Goal: Task Accomplishment & Management: Manage account settings

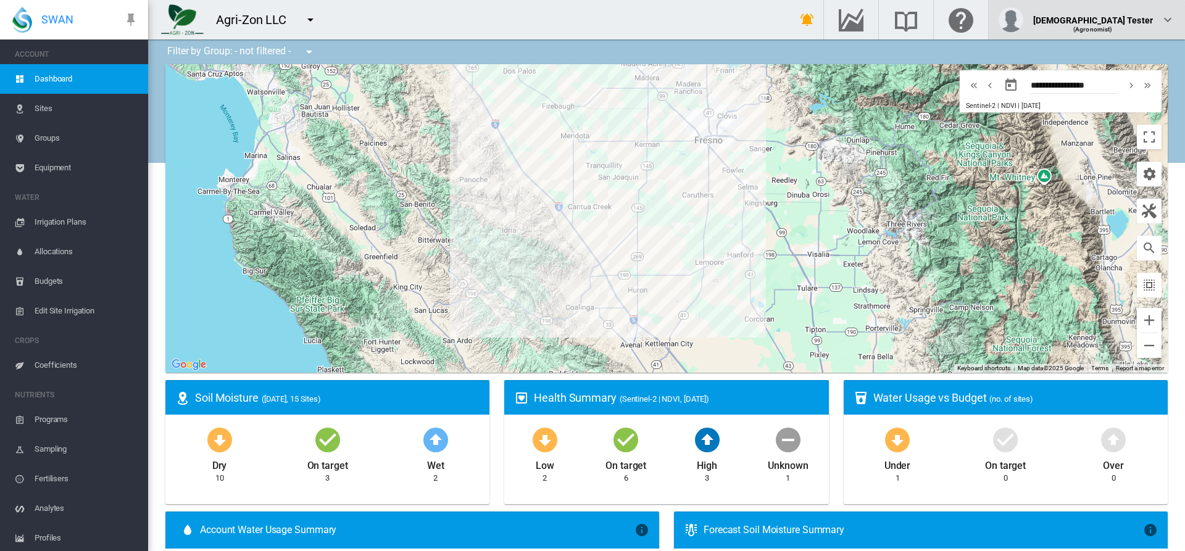
click at [1123, 20] on div "(Agronomist)" at bounding box center [1093, 25] width 120 height 12
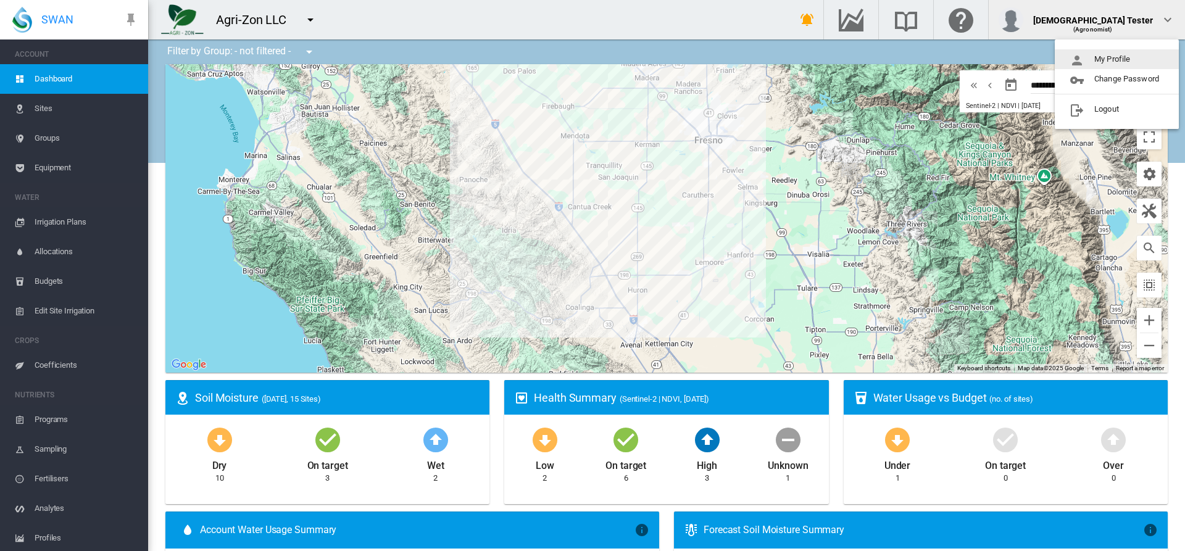
click at [1117, 59] on button "My Profile" at bounding box center [1116, 59] width 124 height 20
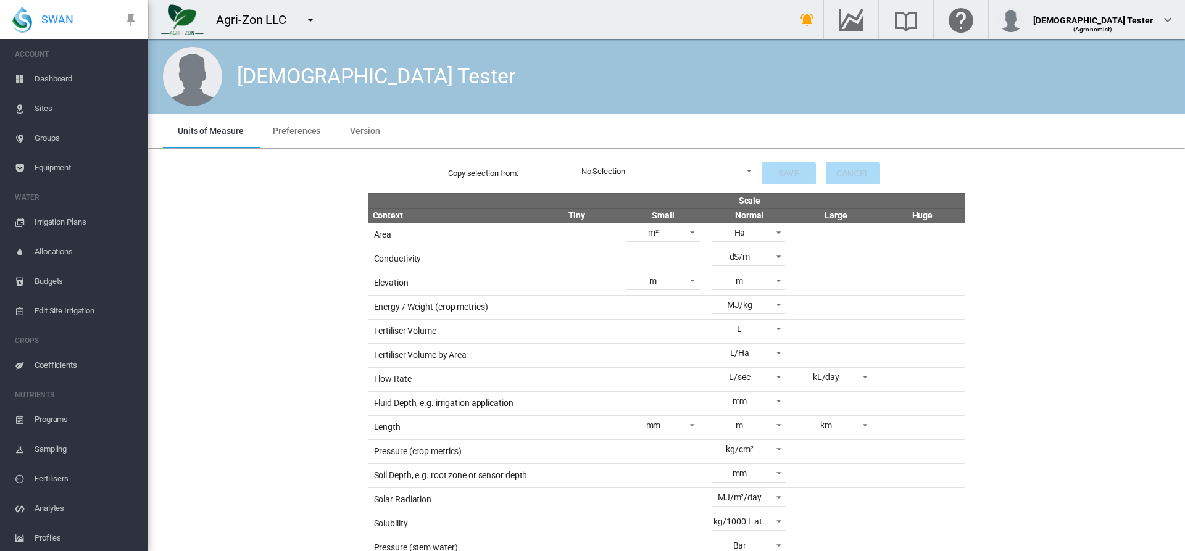
click at [295, 130] on span "Preferences" at bounding box center [297, 131] width 48 height 10
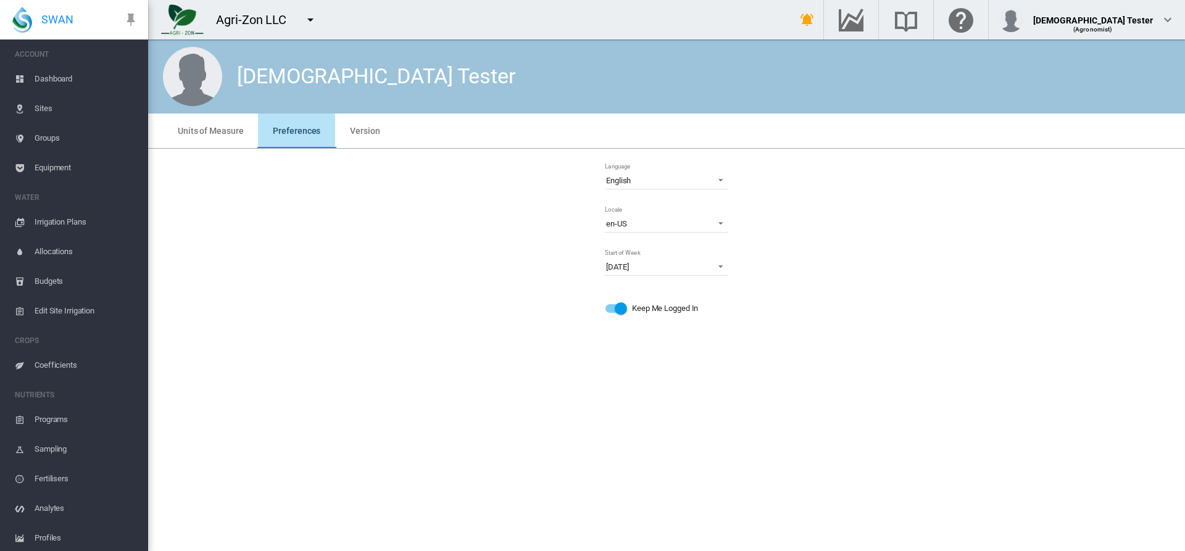
click at [310, 20] on md-icon "icon-menu-down" at bounding box center [310, 19] width 15 height 15
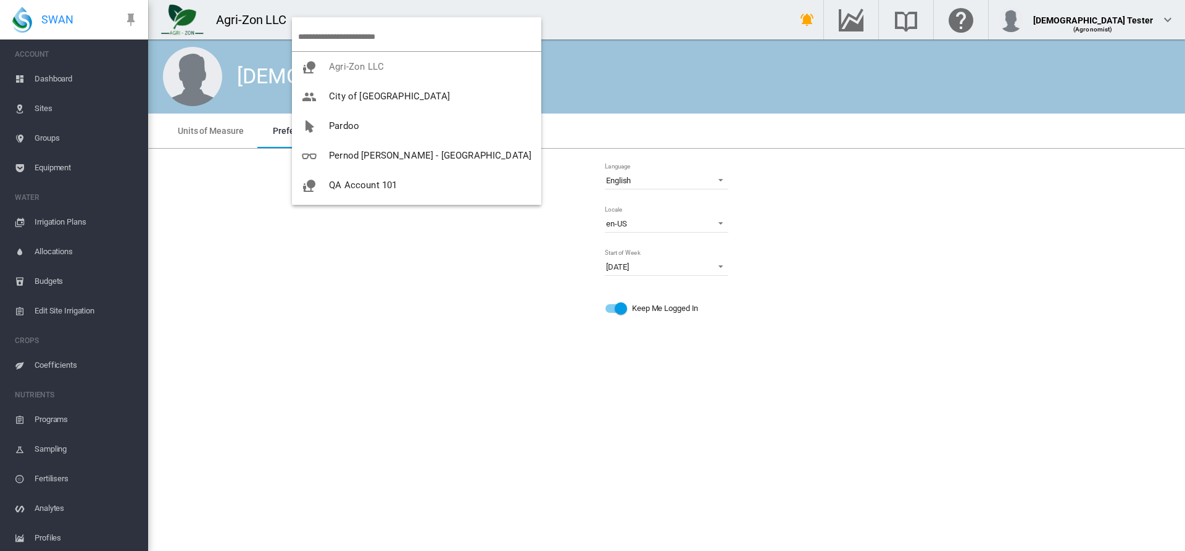
click at [373, 268] on span "UAT in Prod" at bounding box center [354, 273] width 50 height 11
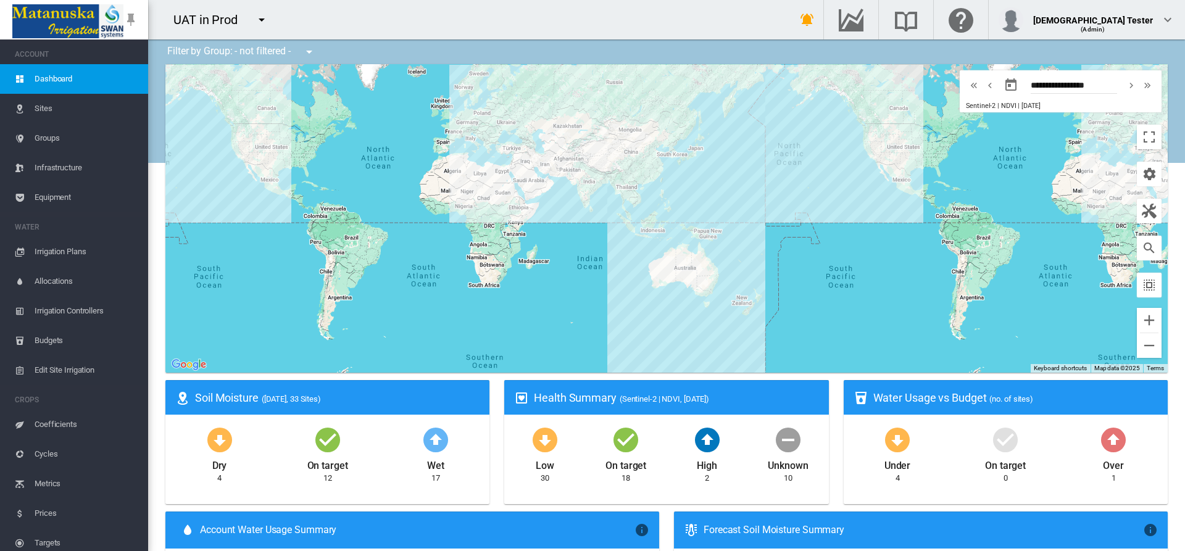
click at [69, 484] on span "Metrics" at bounding box center [87, 484] width 104 height 30
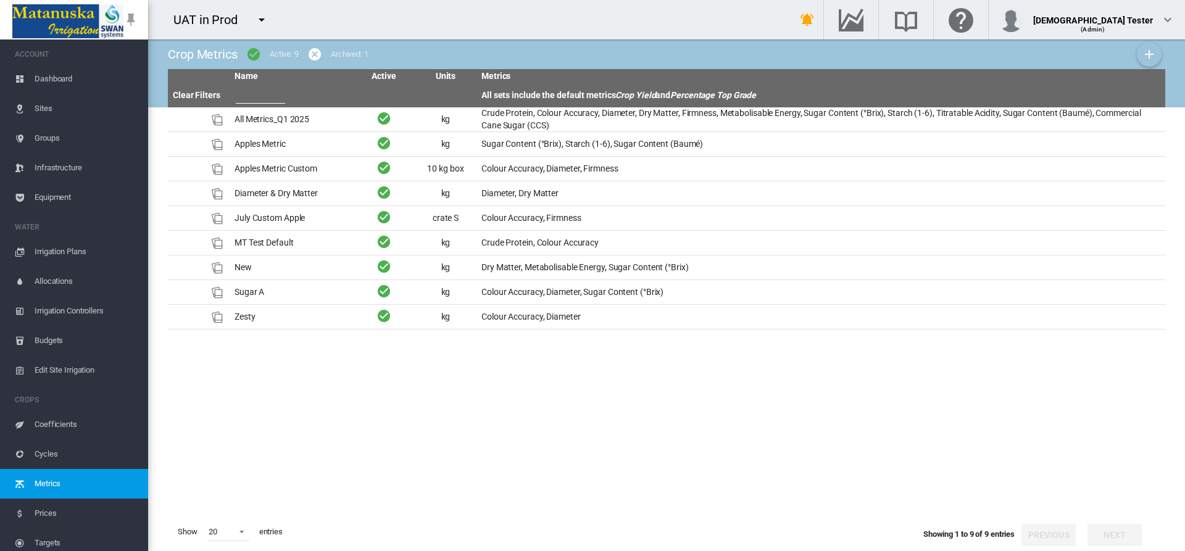
click at [1149, 54] on md-icon "icon-plus" at bounding box center [1148, 54] width 15 height 15
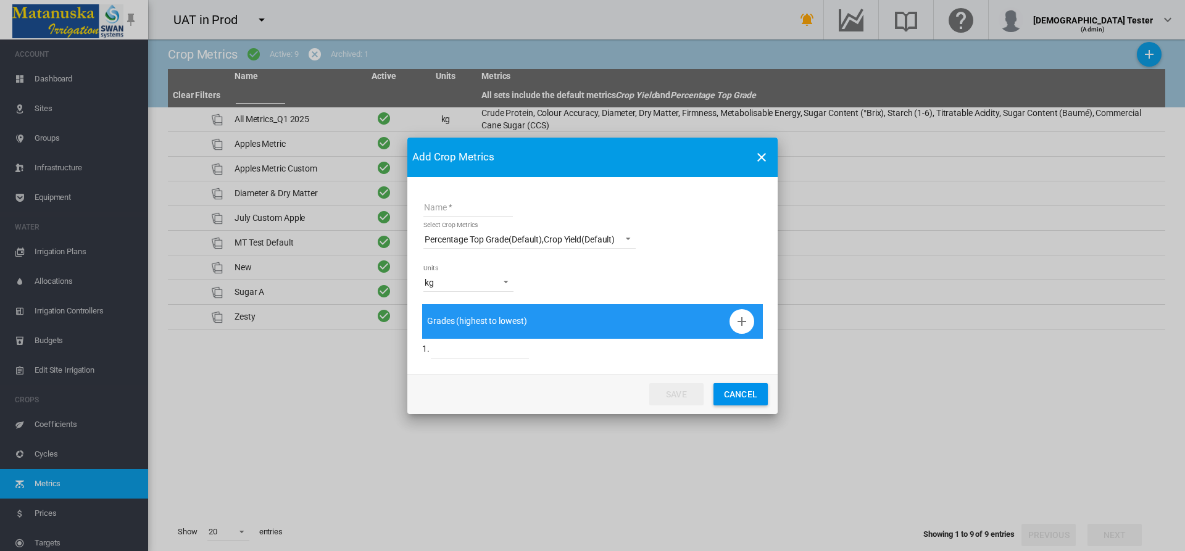
click at [740, 394] on button "Cancel" at bounding box center [740, 394] width 54 height 22
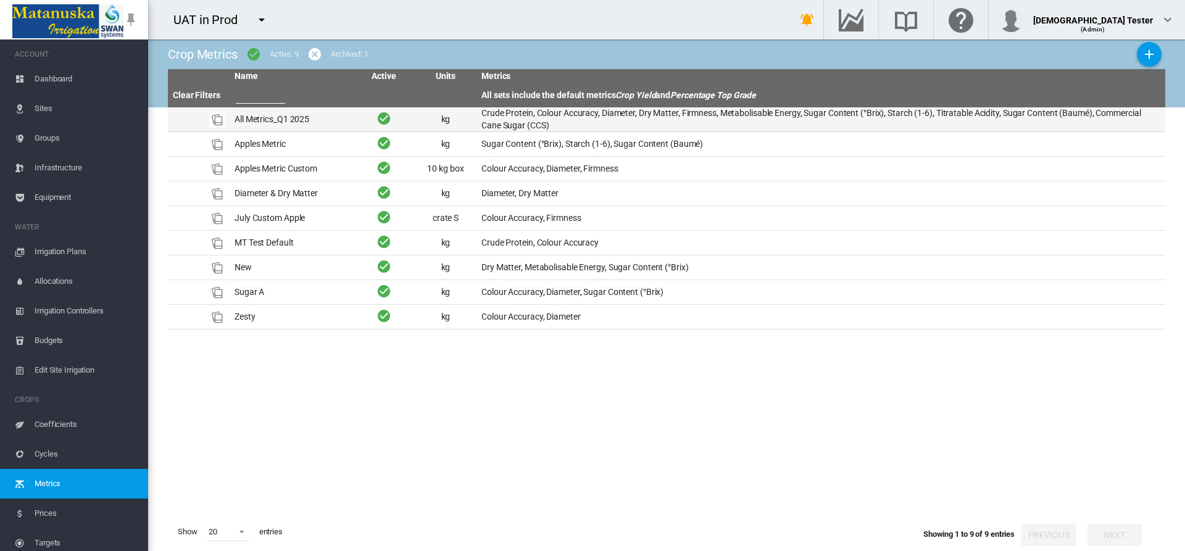
click at [291, 119] on td "All Metrics_Q1 2025" at bounding box center [291, 119] width 123 height 24
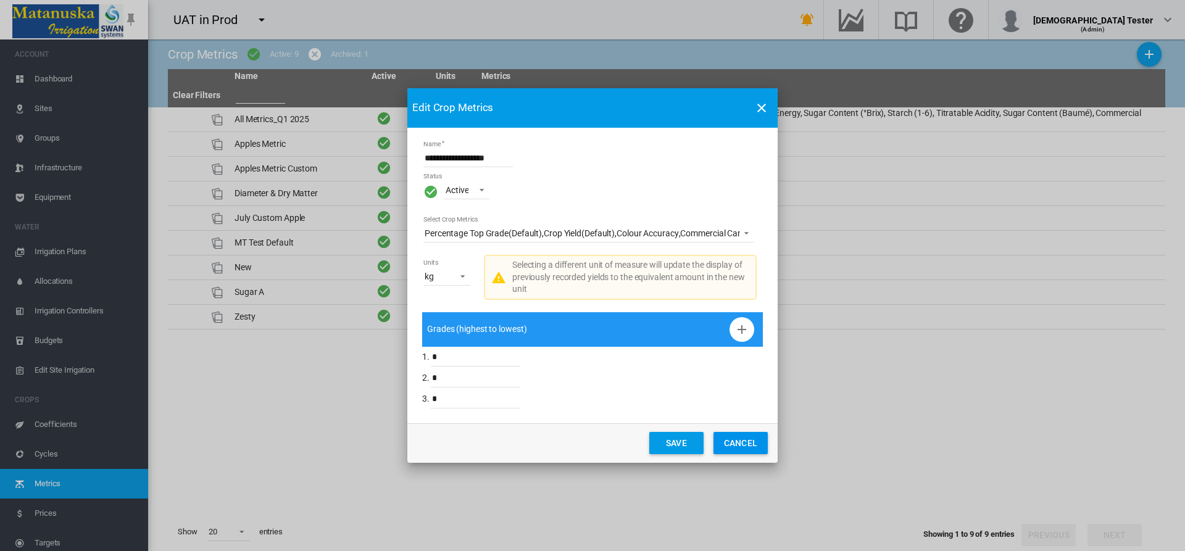
click at [740, 443] on button "Cancel" at bounding box center [740, 443] width 54 height 22
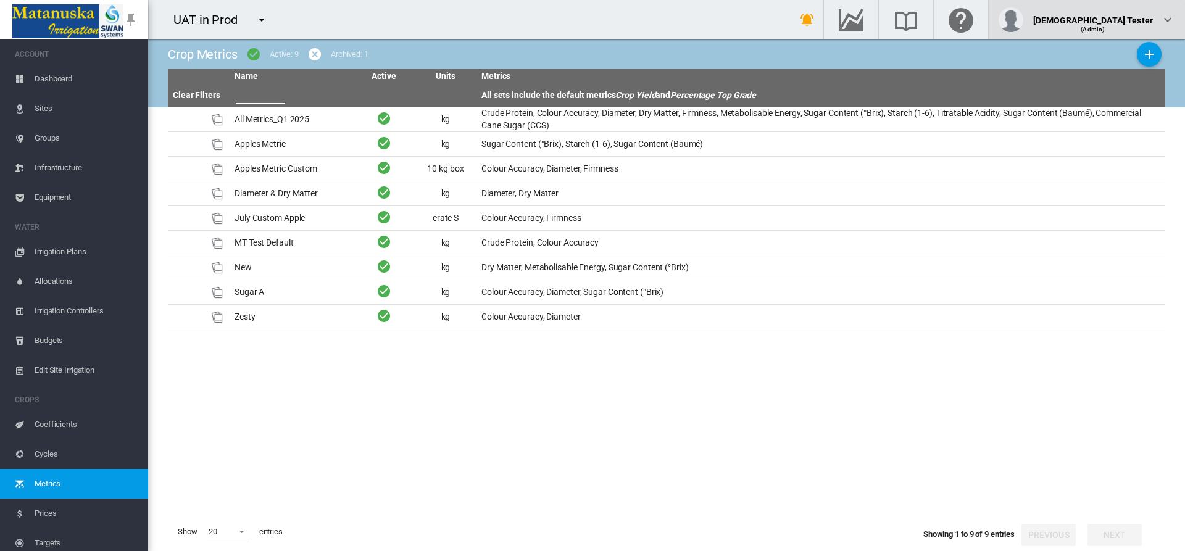
click at [1123, 20] on div "(Admin)" at bounding box center [1093, 25] width 120 height 12
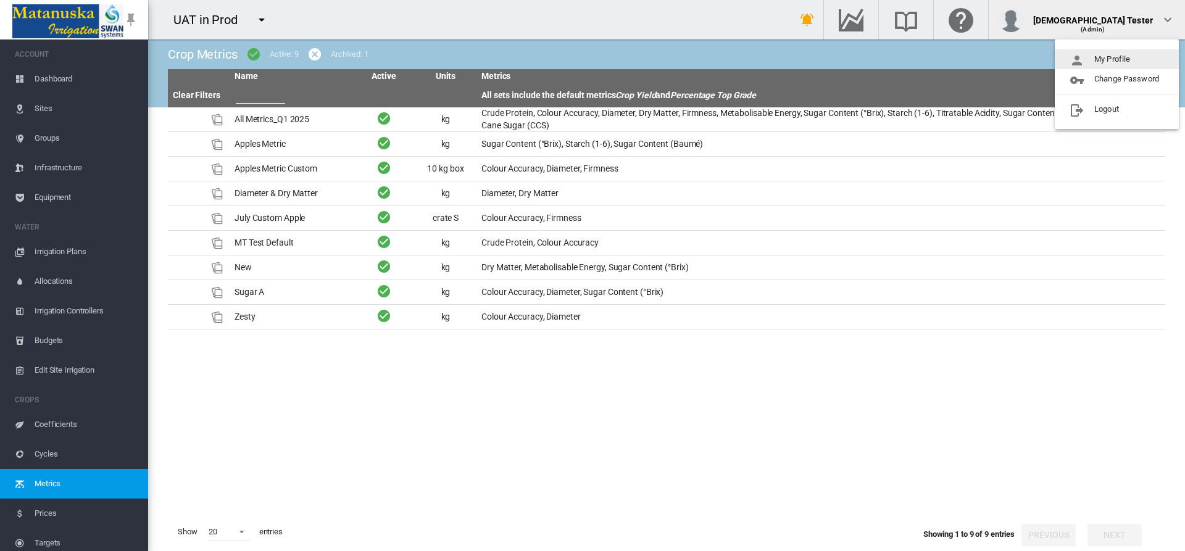
click at [1117, 59] on button "My Profile" at bounding box center [1116, 59] width 124 height 20
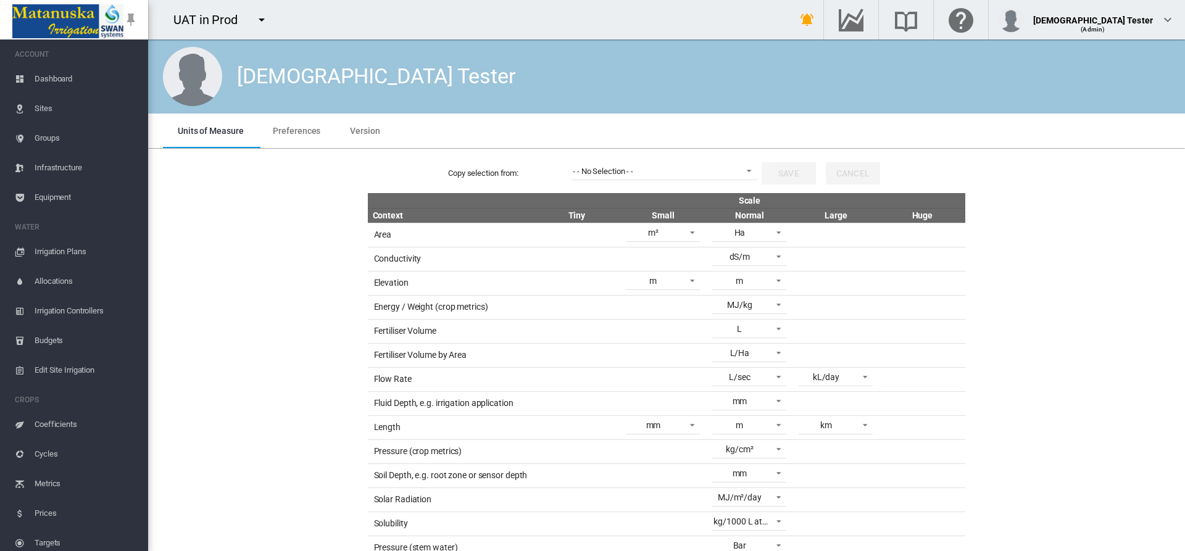
click at [295, 130] on span "Preferences" at bounding box center [297, 131] width 48 height 10
